Goal: Navigation & Orientation: Find specific page/section

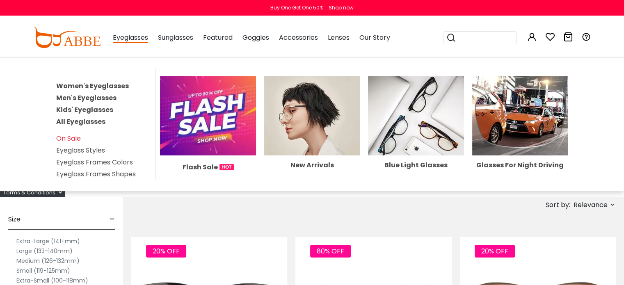
click at [98, 86] on link "Women's Eyeglasses" at bounding box center [92, 85] width 73 height 9
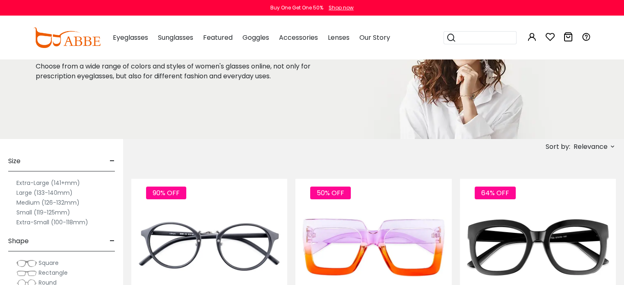
scroll to position [64, 0]
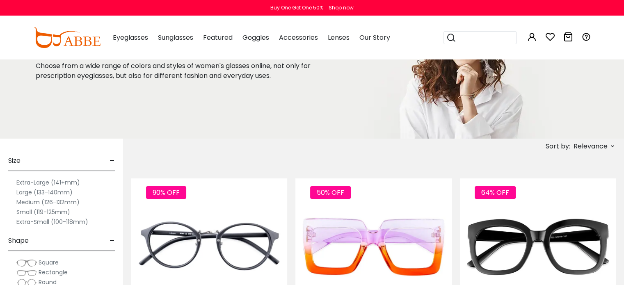
click at [28, 192] on label "Large (133-140mm)" at bounding box center [44, 192] width 56 height 10
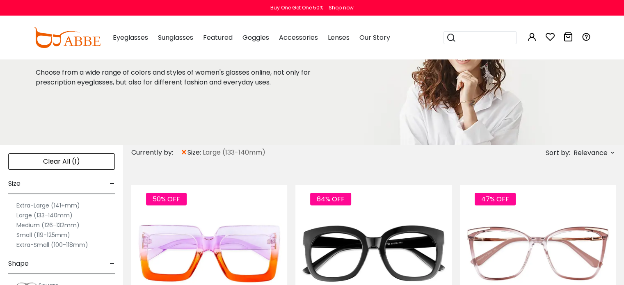
scroll to position [59, 0]
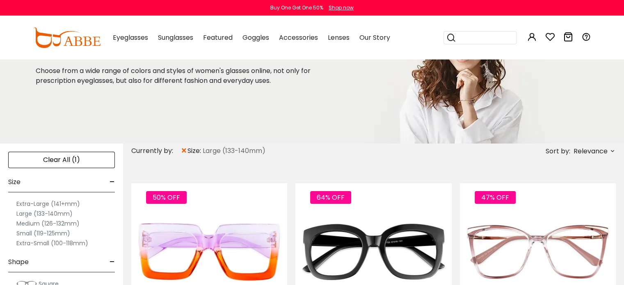
click at [25, 214] on label "Large (133-140mm)" at bounding box center [44, 214] width 56 height 10
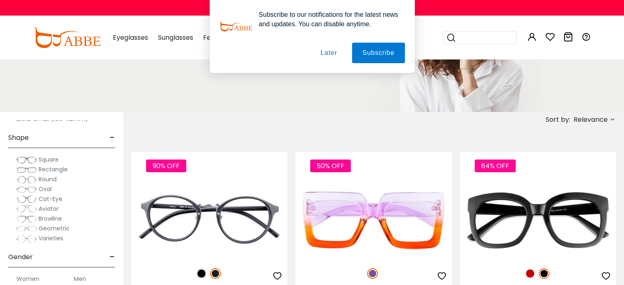
scroll to position [77, 0]
click at [41, 180] on span "Round" at bounding box center [48, 179] width 18 height 8
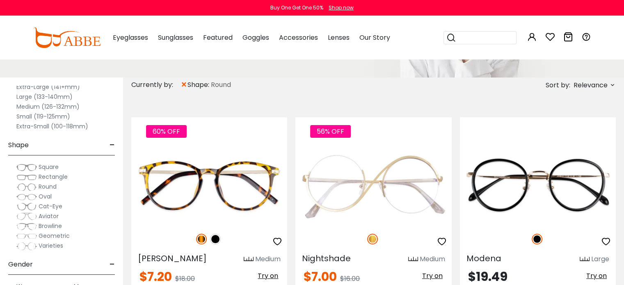
scroll to position [51, 0]
click at [43, 195] on span "Oval" at bounding box center [45, 196] width 13 height 8
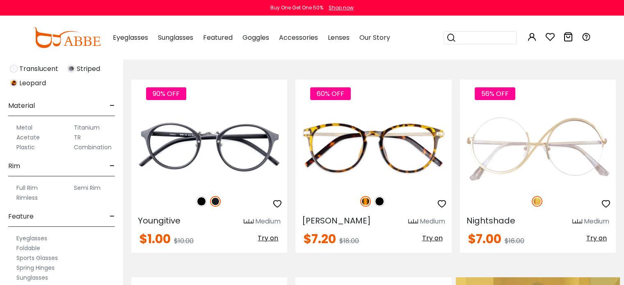
scroll to position [359, 0]
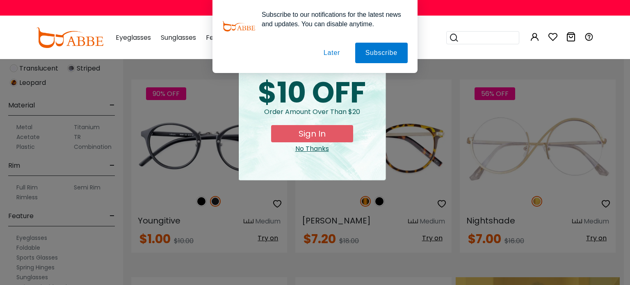
click at [0, 0] on button "Later" at bounding box center [0, 0] width 0 height 0
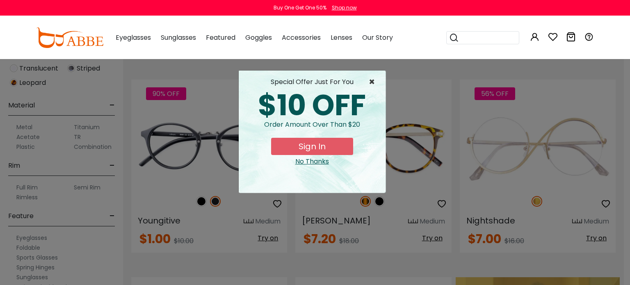
click at [373, 84] on span "×" at bounding box center [374, 82] width 10 height 10
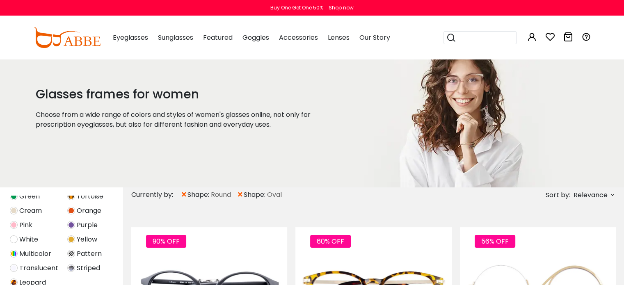
scroll to position [16, 0]
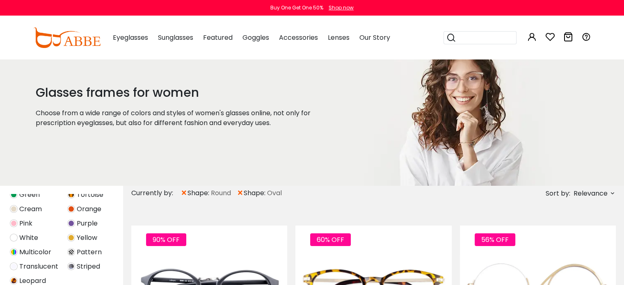
click at [577, 196] on span "Relevance" at bounding box center [590, 193] width 34 height 15
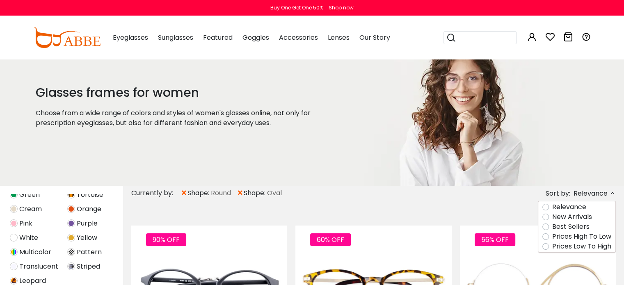
click at [572, 246] on label "Prices Low To High" at bounding box center [581, 246] width 59 height 10
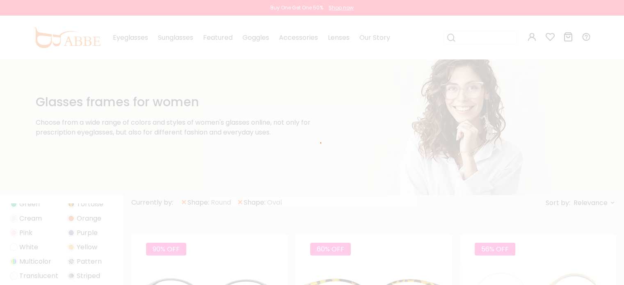
scroll to position [5, 0]
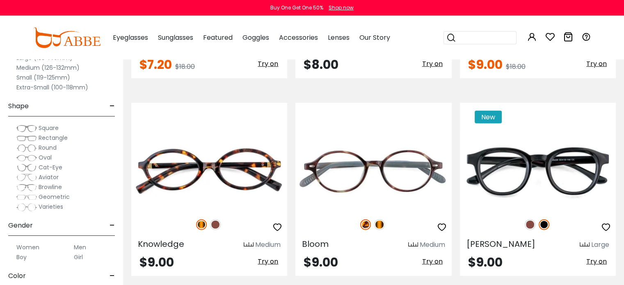
scroll to position [1928, 0]
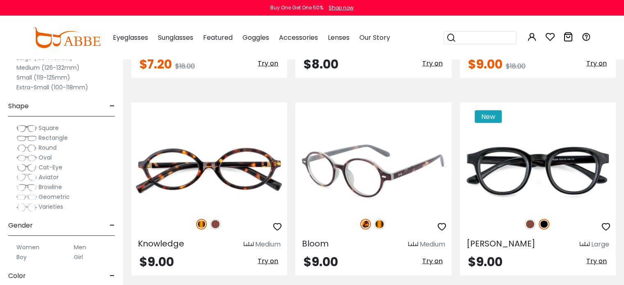
click at [377, 224] on img at bounding box center [379, 224] width 11 height 11
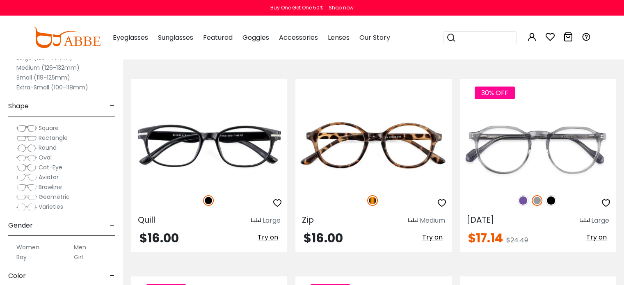
scroll to position [3138, 0]
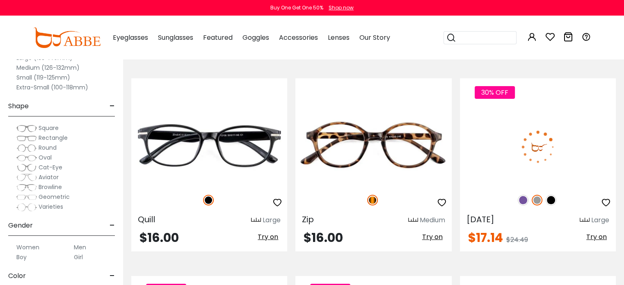
click at [520, 196] on img at bounding box center [522, 200] width 11 height 11
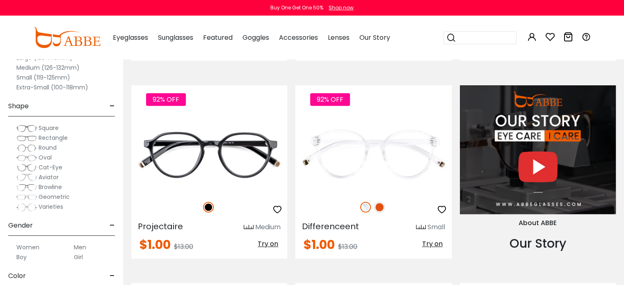
scroll to position [758, 0]
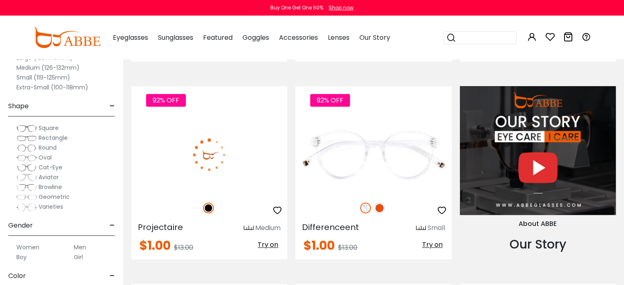
click at [241, 167] on img at bounding box center [209, 155] width 156 height 78
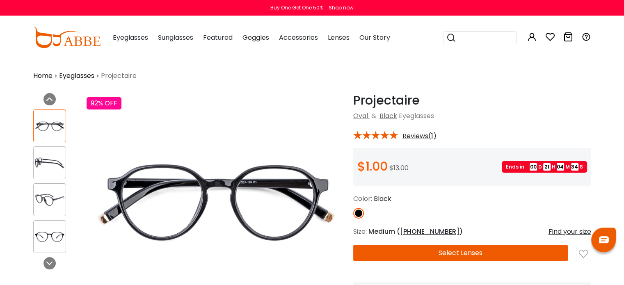
click at [438, 254] on button "Select Lenses" at bounding box center [460, 253] width 215 height 16
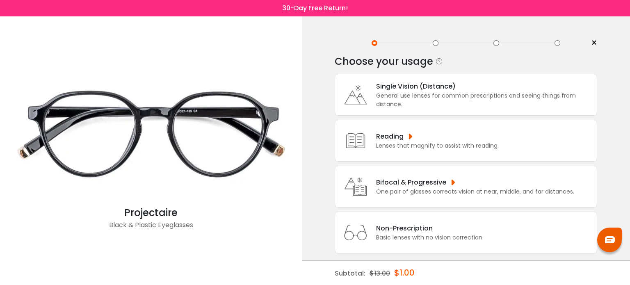
click at [418, 178] on div "Bifocal & Progressive" at bounding box center [475, 182] width 198 height 10
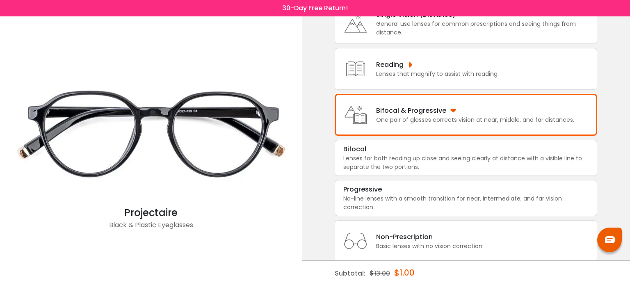
scroll to position [90, 0]
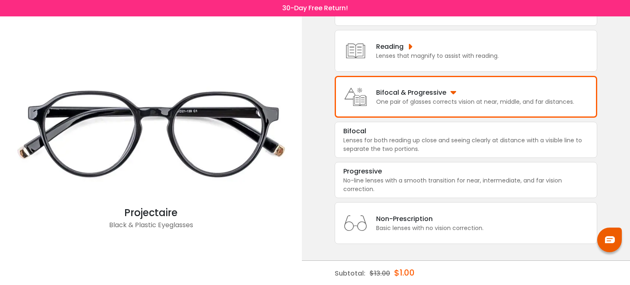
click at [412, 84] on div "Bifocal & Progressive One pair of glasses corrects vision at near, middle, and …" at bounding box center [466, 97] width 262 height 42
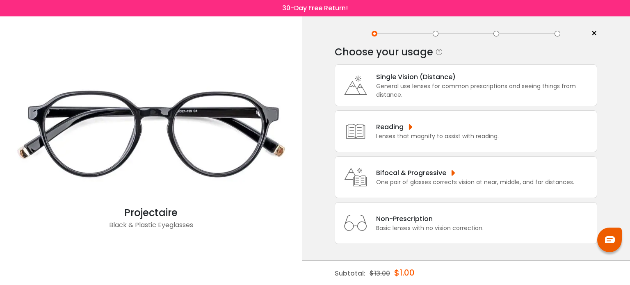
scroll to position [10, 0]
click at [418, 172] on div "Bifocal & Progressive" at bounding box center [475, 173] width 198 height 10
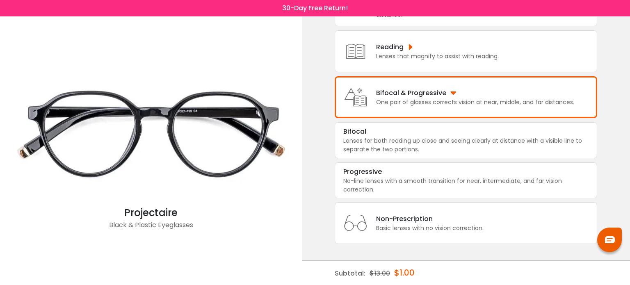
scroll to position [90, 0]
click at [418, 180] on div "No-line lenses with a smooth transition for near, intermediate, and far vision …" at bounding box center [465, 184] width 245 height 17
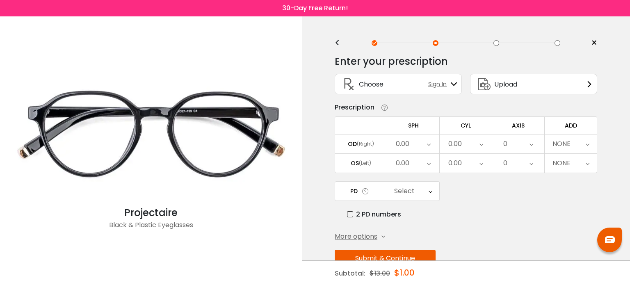
scroll to position [0, 0]
click at [427, 144] on icon at bounding box center [429, 143] width 4 height 19
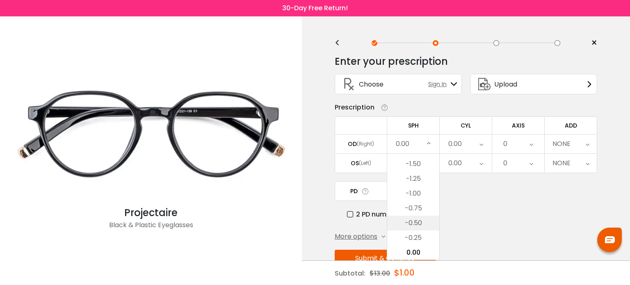
scroll to position [1087, 0]
click at [417, 180] on li "-1.25" at bounding box center [413, 180] width 52 height 15
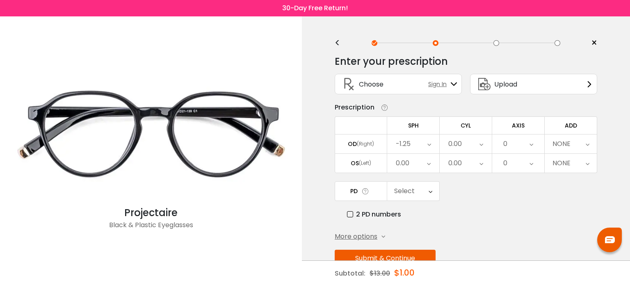
click at [410, 166] on div "0.00" at bounding box center [413, 163] width 52 height 19
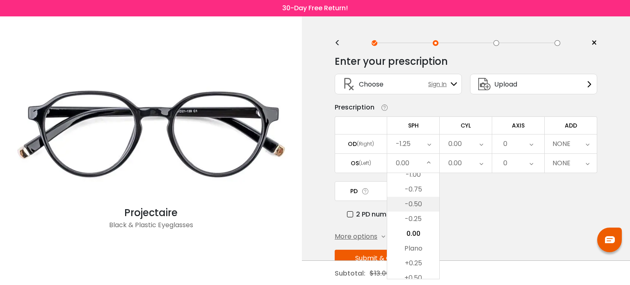
click at [413, 201] on li "-0.50" at bounding box center [413, 204] width 52 height 15
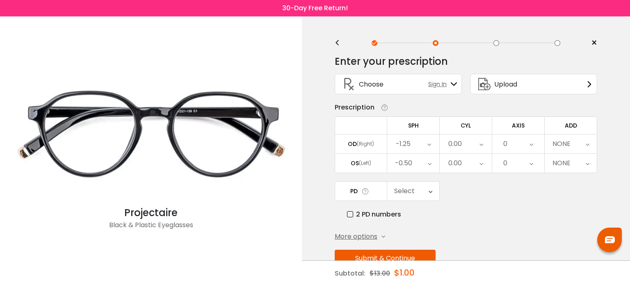
click at [457, 143] on div "0.00" at bounding box center [455, 144] width 14 height 16
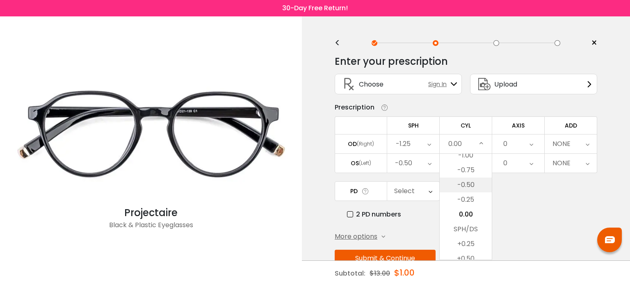
click at [459, 184] on li "-0.50" at bounding box center [466, 185] width 52 height 15
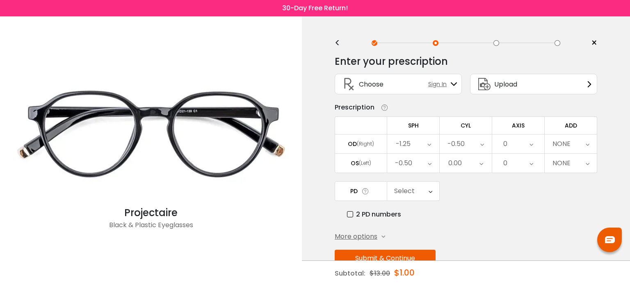
click at [455, 162] on div "0.00" at bounding box center [455, 163] width 14 height 16
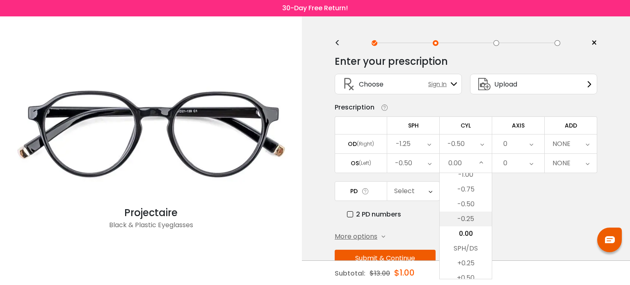
click at [466, 216] on li "-0.25" at bounding box center [466, 219] width 52 height 15
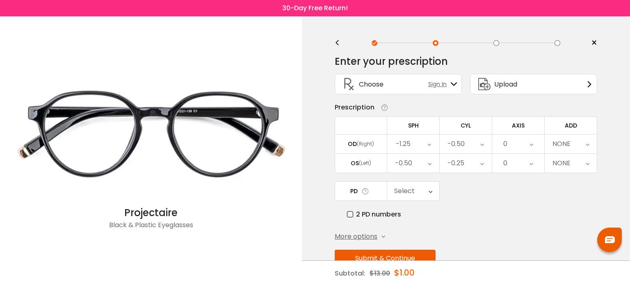
click at [510, 142] on div "0" at bounding box center [518, 143] width 52 height 19
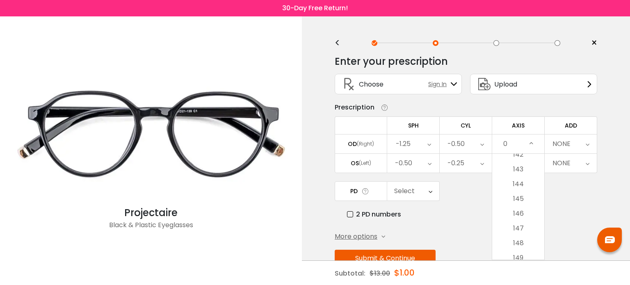
scroll to position [2104, 0]
click at [521, 200] on li "145" at bounding box center [518, 197] width 52 height 15
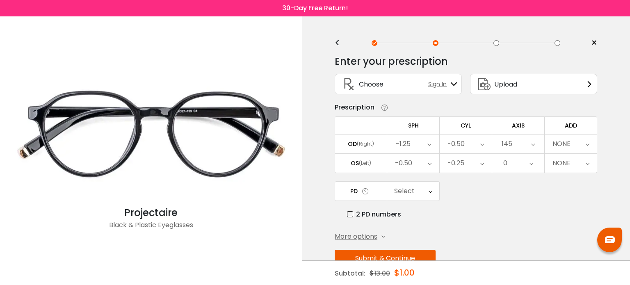
click at [510, 164] on div "0" at bounding box center [518, 163] width 52 height 19
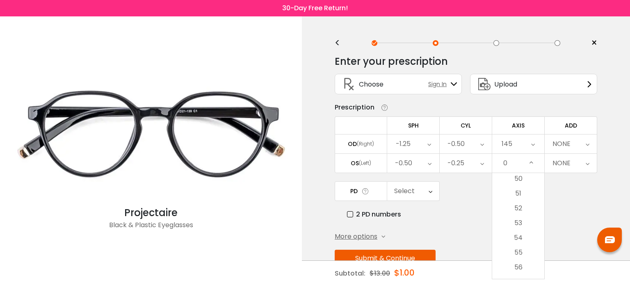
scroll to position [740, 0]
click at [523, 253] on li "55" at bounding box center [518, 251] width 52 height 15
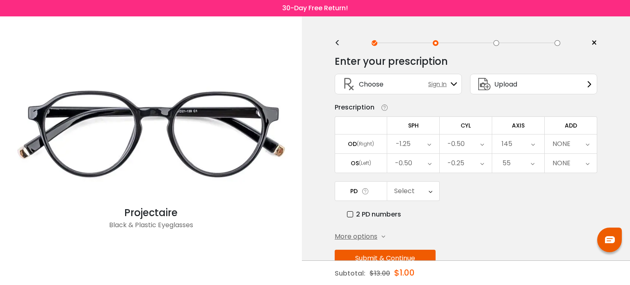
click at [565, 141] on div "NONE" at bounding box center [561, 144] width 18 height 16
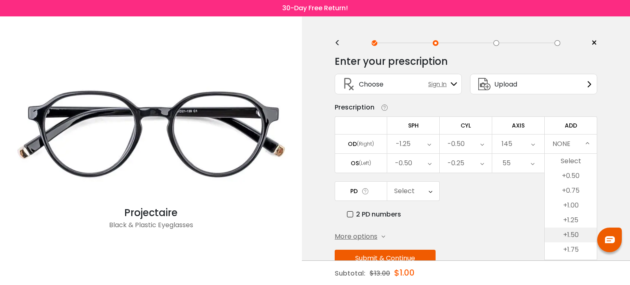
click at [570, 231] on li "+1.50" at bounding box center [570, 235] width 52 height 15
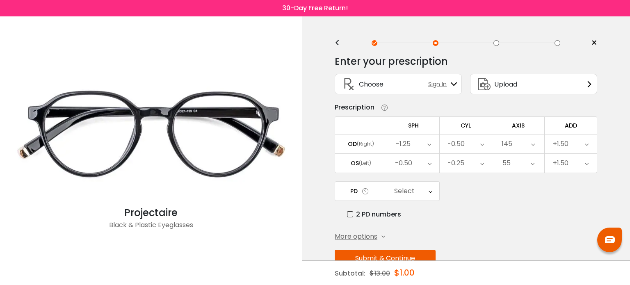
click at [402, 188] on div "Select" at bounding box center [404, 191] width 20 height 16
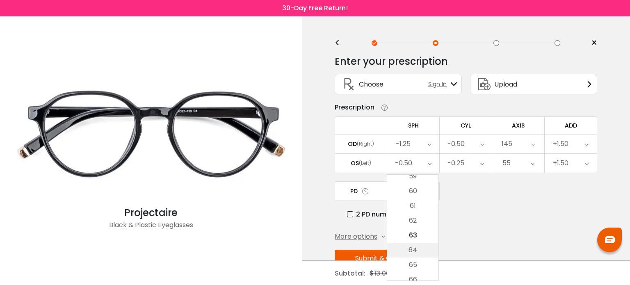
click at [423, 247] on li "64" at bounding box center [412, 250] width 51 height 15
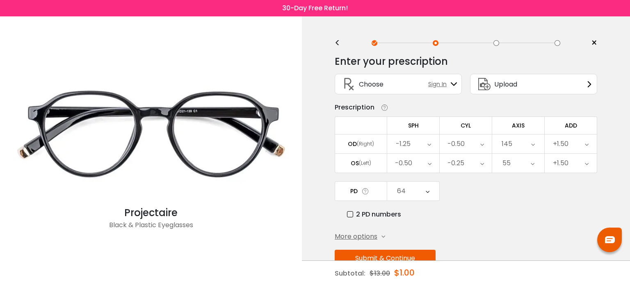
scroll to position [21, 0]
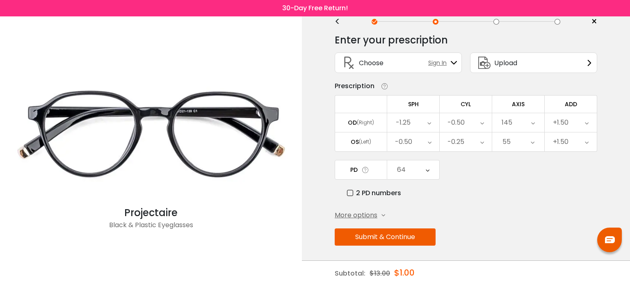
click at [385, 236] on button "Submit & Continue" at bounding box center [385, 236] width 101 height 17
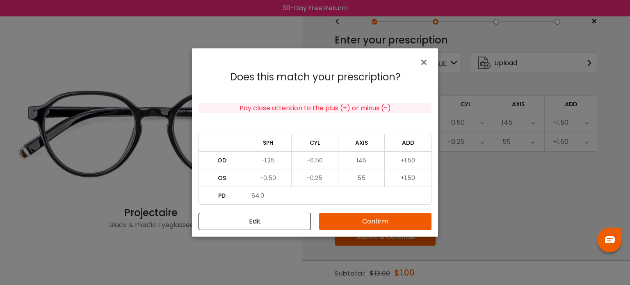
click at [367, 219] on button "Confirm" at bounding box center [375, 221] width 112 height 17
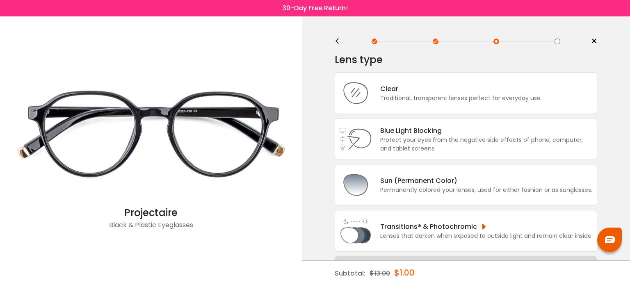
scroll to position [0, 0]
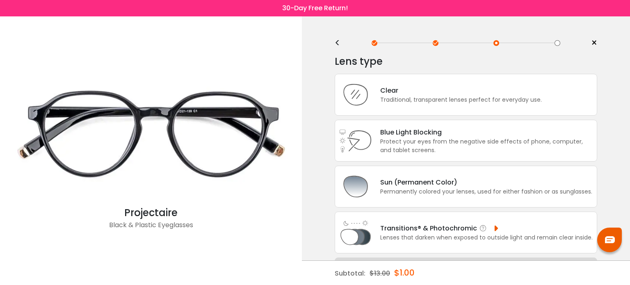
click at [416, 236] on div "Lenses that darken when exposed to outside light and remain clear inside." at bounding box center [486, 237] width 212 height 9
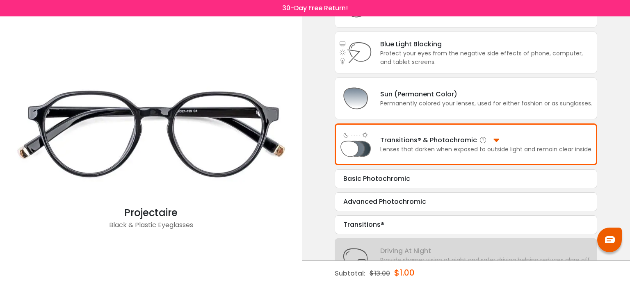
scroll to position [90, 0]
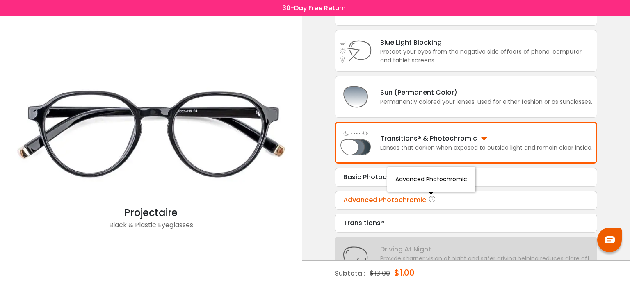
click at [431, 201] on icon at bounding box center [432, 200] width 8 height 10
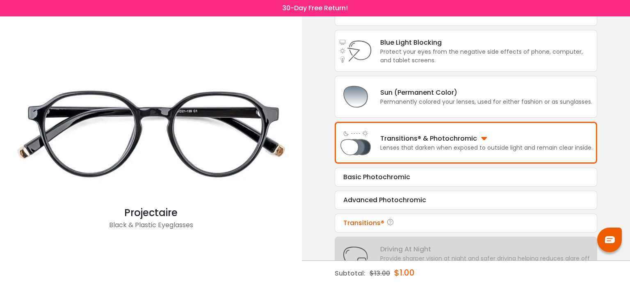
click at [366, 222] on div "Transitions®" at bounding box center [465, 223] width 245 height 10
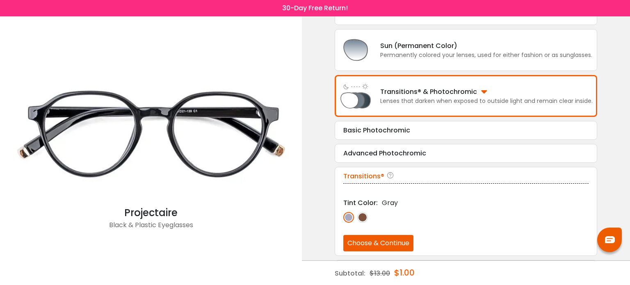
scroll to position [146, 0]
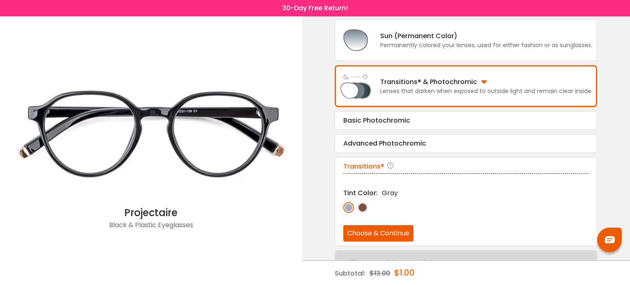
click at [361, 209] on img at bounding box center [362, 207] width 11 height 11
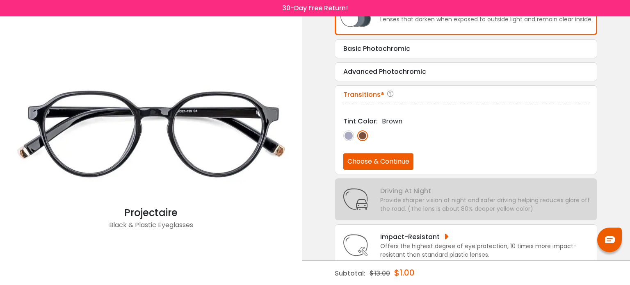
scroll to position [231, 0]
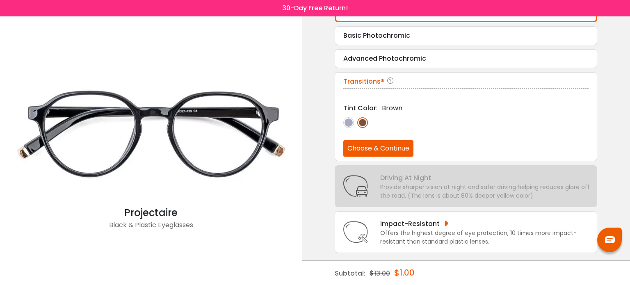
click at [393, 147] on button "Choose & Continue" at bounding box center [378, 148] width 70 height 16
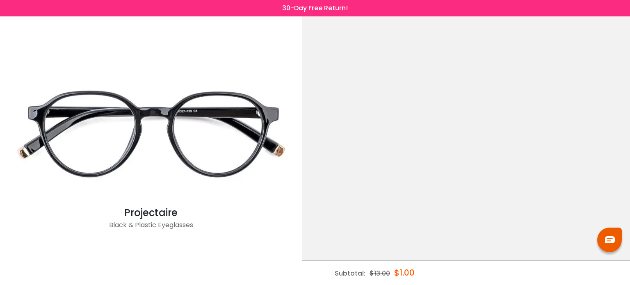
scroll to position [0, 0]
